Goal: Subscribe to service/newsletter

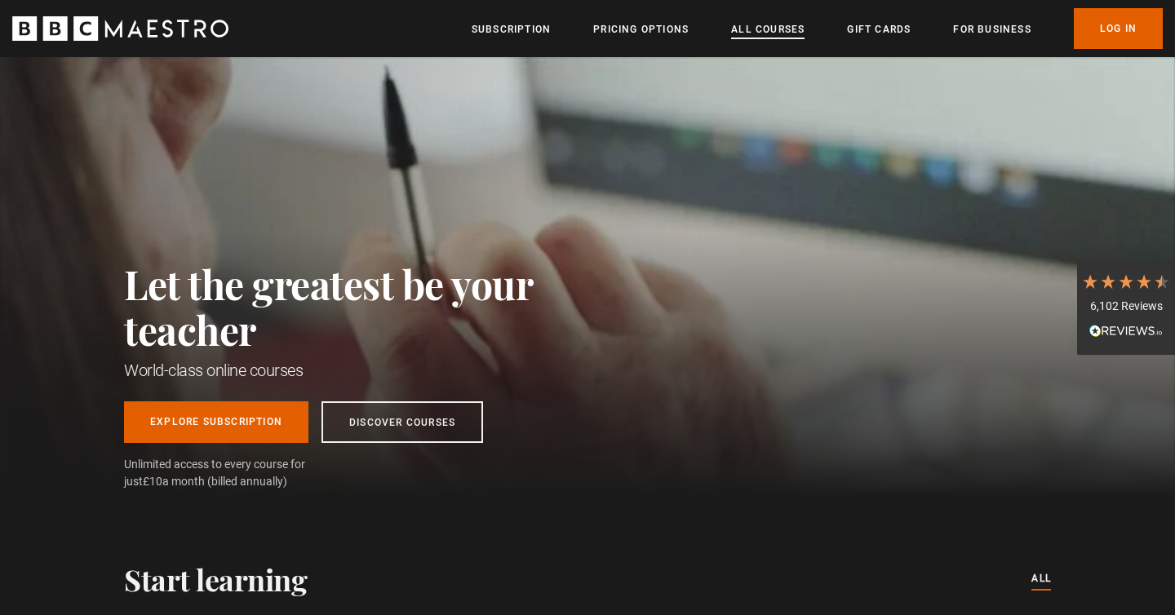
click at [766, 36] on link "All Courses" at bounding box center [767, 29] width 73 height 16
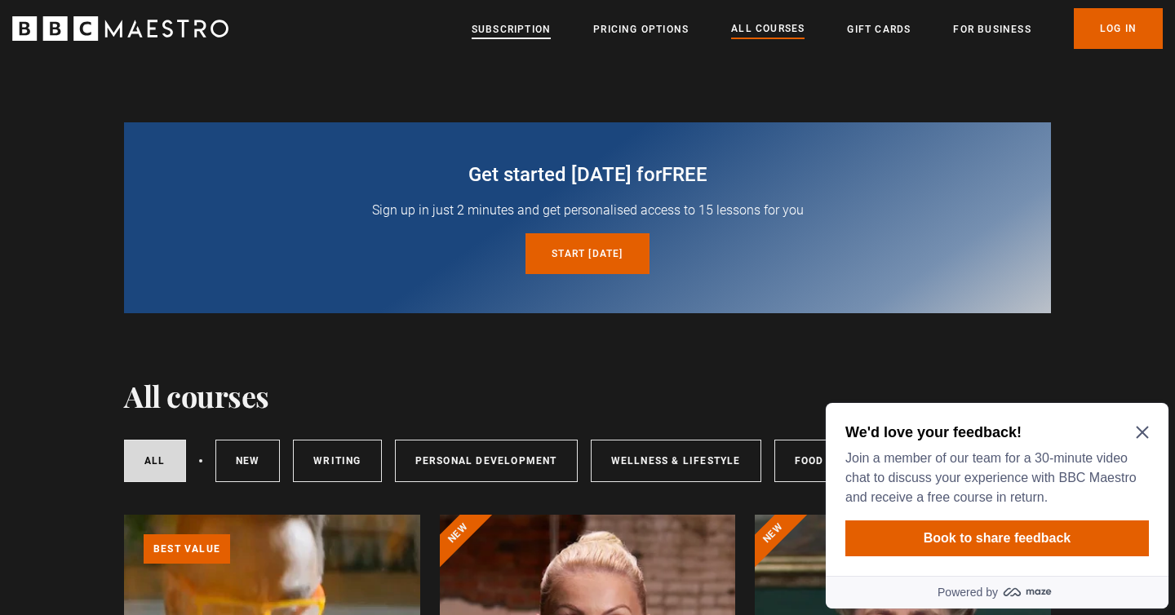
click at [531, 26] on link "Subscription" at bounding box center [511, 29] width 79 height 16
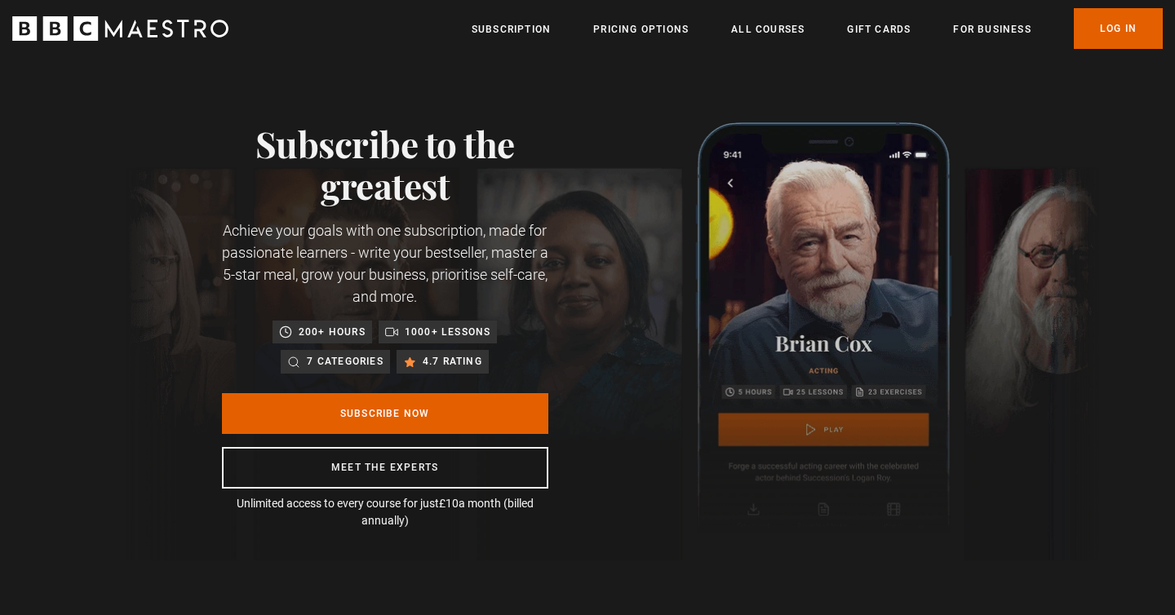
click at [168, 27] on icon "BBC Maestro" at bounding box center [120, 28] width 216 height 24
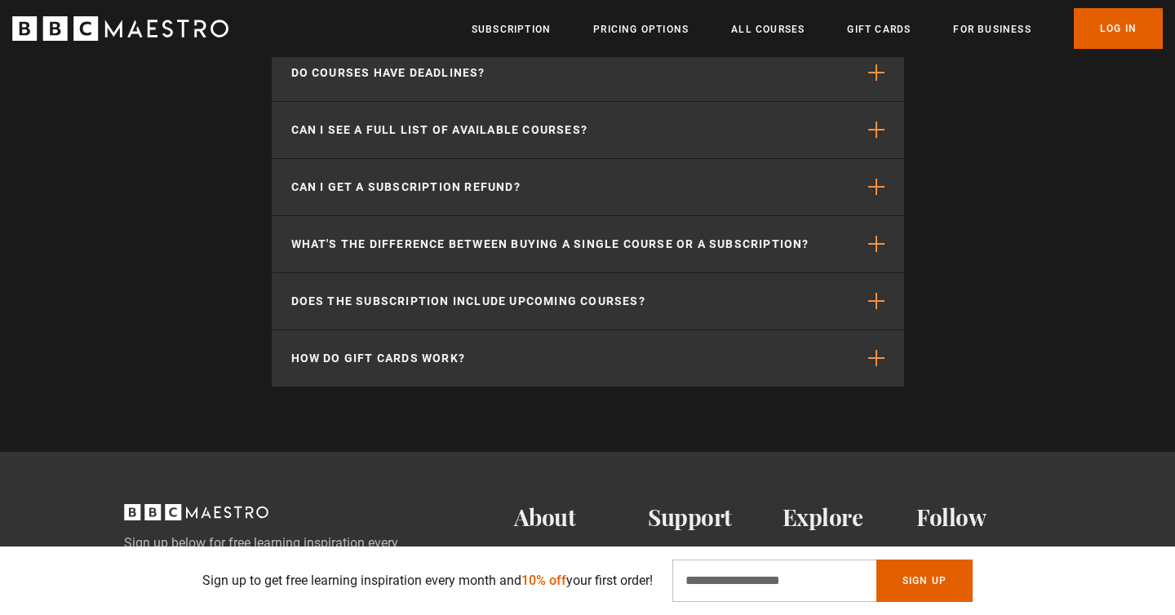
scroll to position [5513, 0]
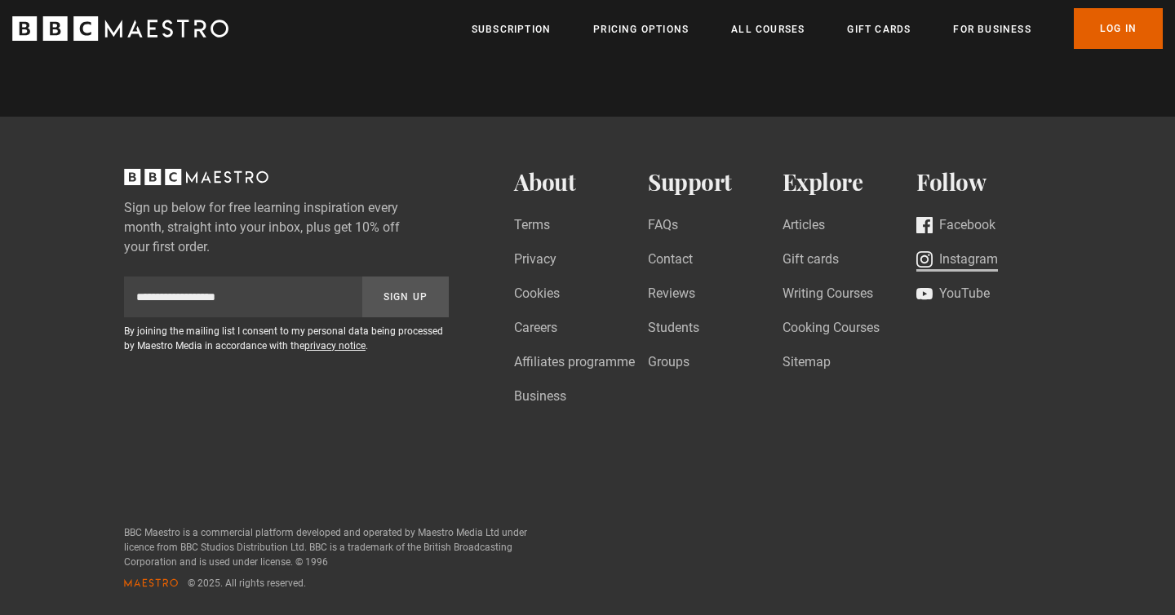
click at [972, 269] on link "Instagram" at bounding box center [958, 261] width 82 height 22
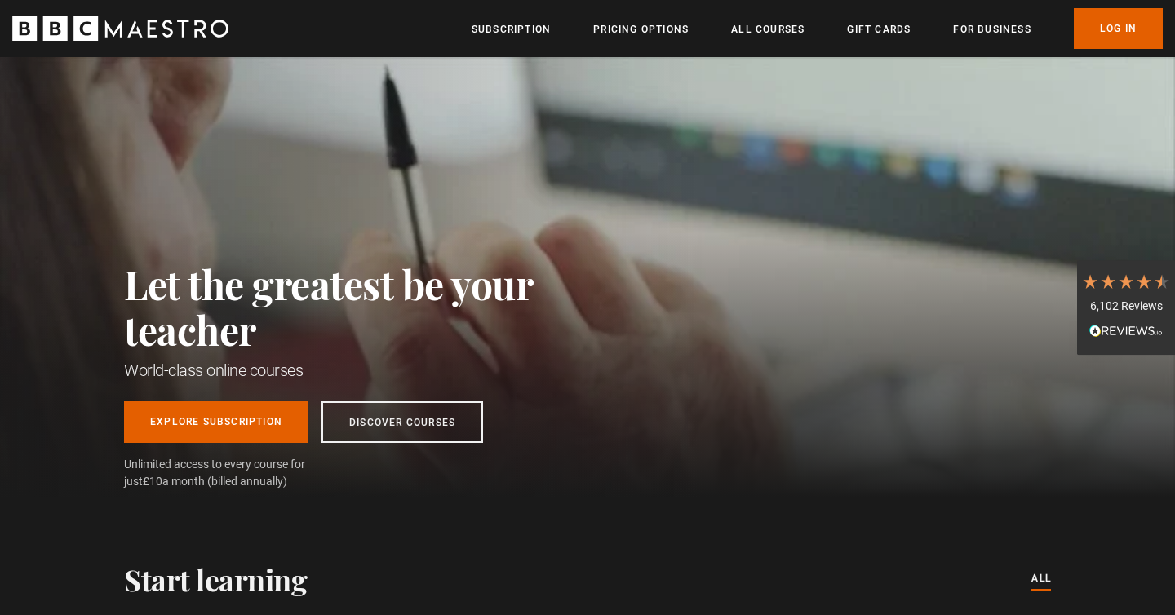
scroll to position [0, 428]
